Goal: Find specific page/section: Find specific page/section

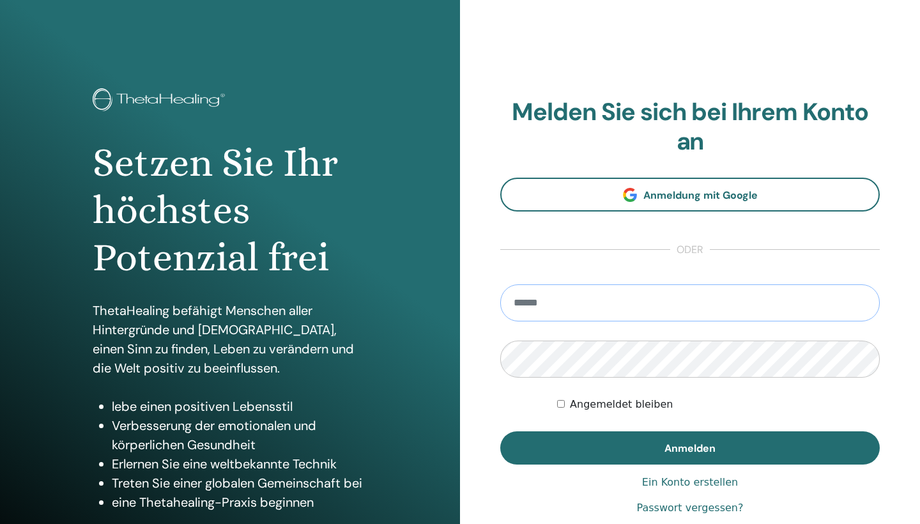
type input "**********"
click at [690, 447] on button "Anmelden" at bounding box center [689, 447] width 379 height 33
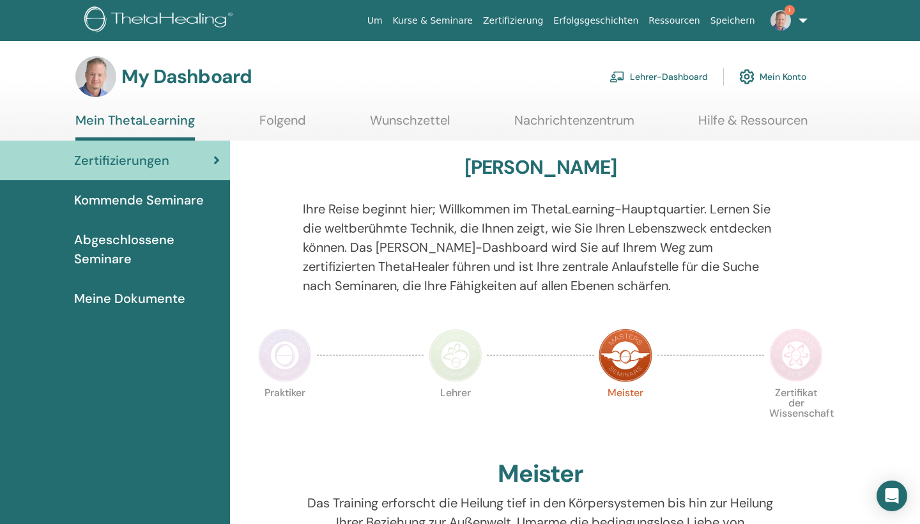
click at [648, 76] on link "Lehrer-Dashboard" at bounding box center [658, 77] width 98 height 28
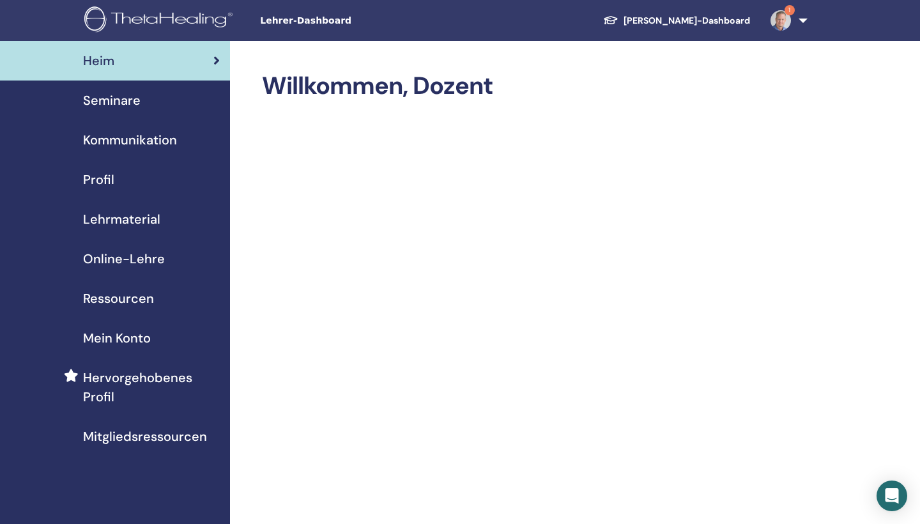
click at [127, 100] on span "Seminare" at bounding box center [111, 100] width 57 height 19
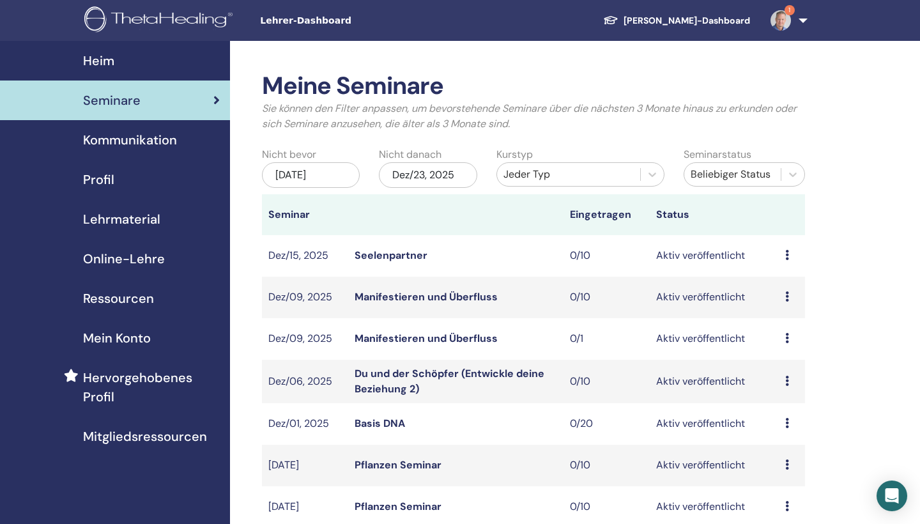
click at [548, 180] on div "Jeder Typ" at bounding box center [568, 174] width 130 height 15
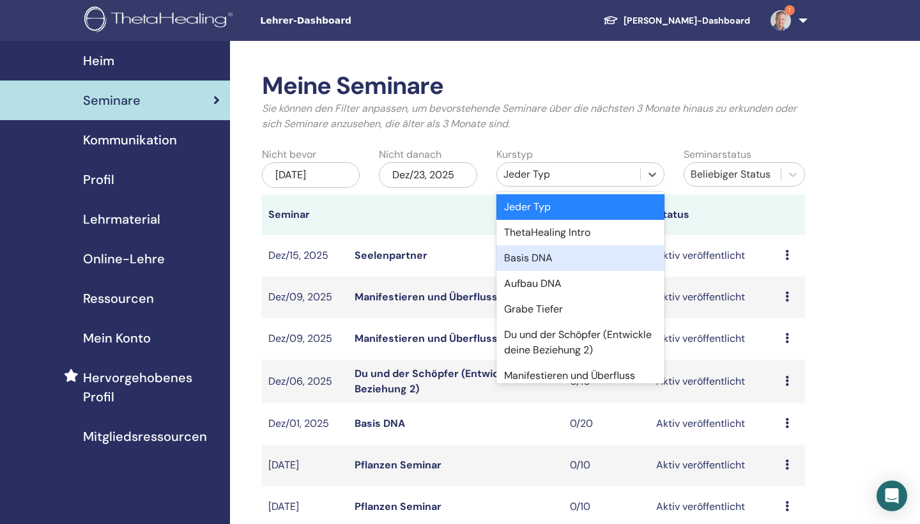
click at [534, 261] on div "Basis DNA" at bounding box center [580, 258] width 168 height 26
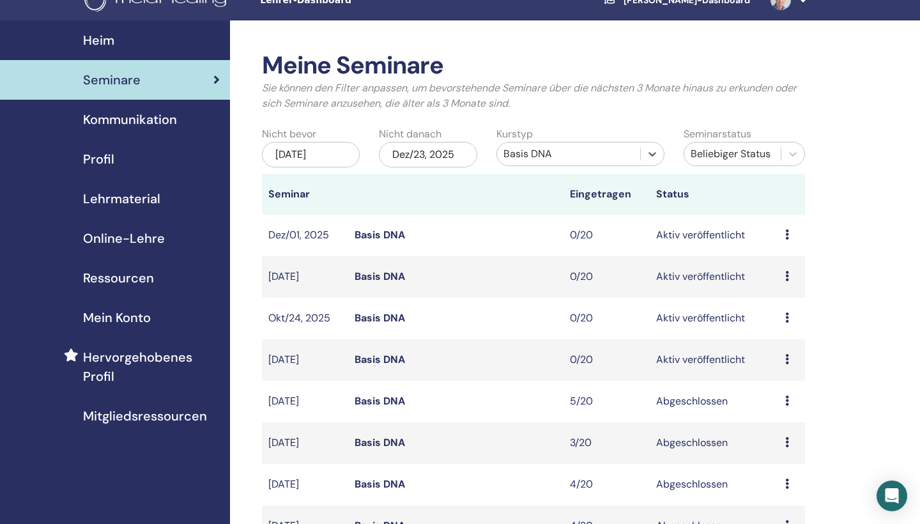
scroll to position [22, 0]
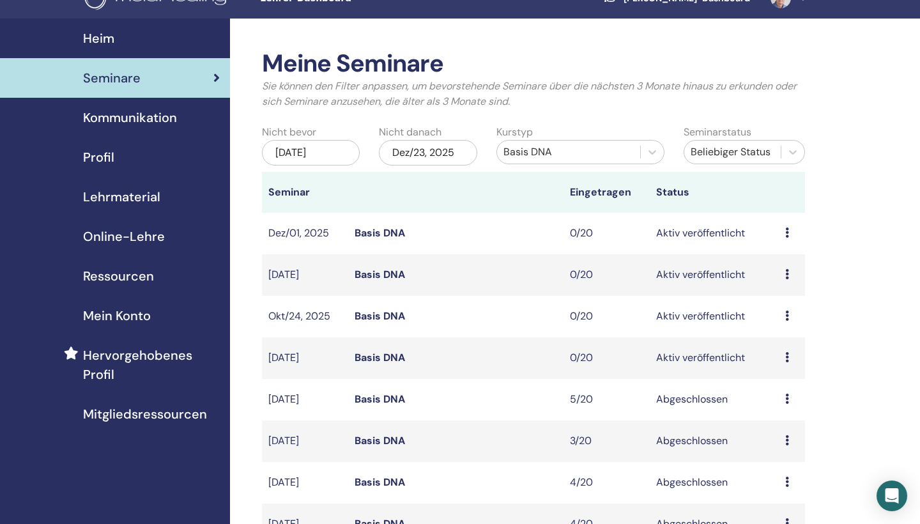
click at [385, 361] on link "Basis DNA" at bounding box center [379, 357] width 50 height 13
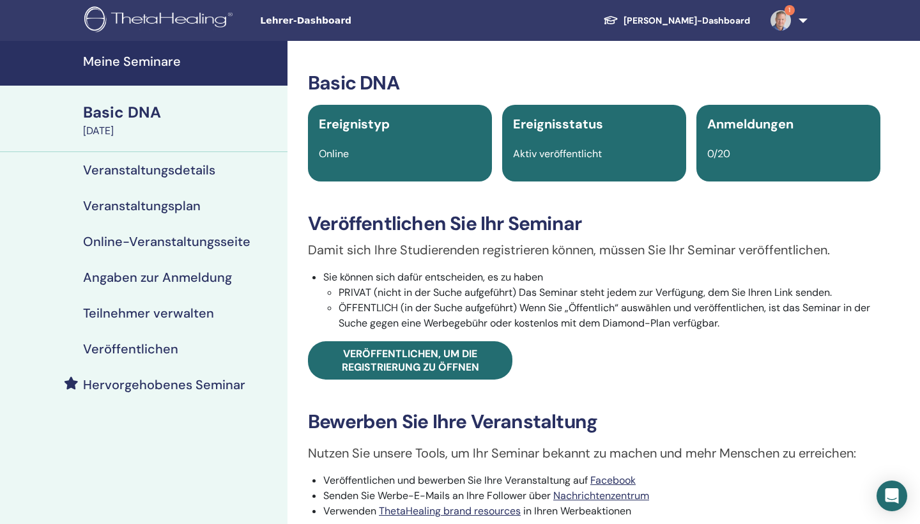
click at [790, 21] on img at bounding box center [780, 20] width 20 height 20
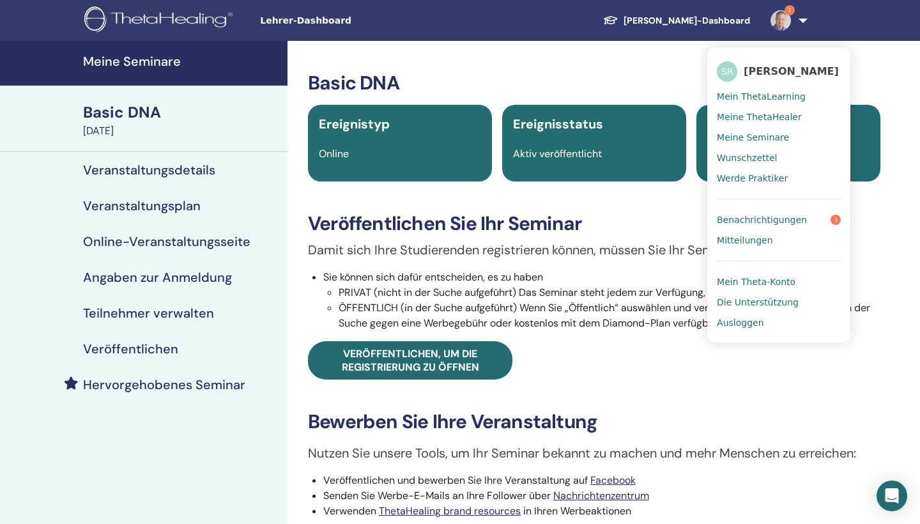
click at [743, 319] on span "Ausloggen" at bounding box center [740, 322] width 47 height 11
